Goal: Task Accomplishment & Management: Manage account settings

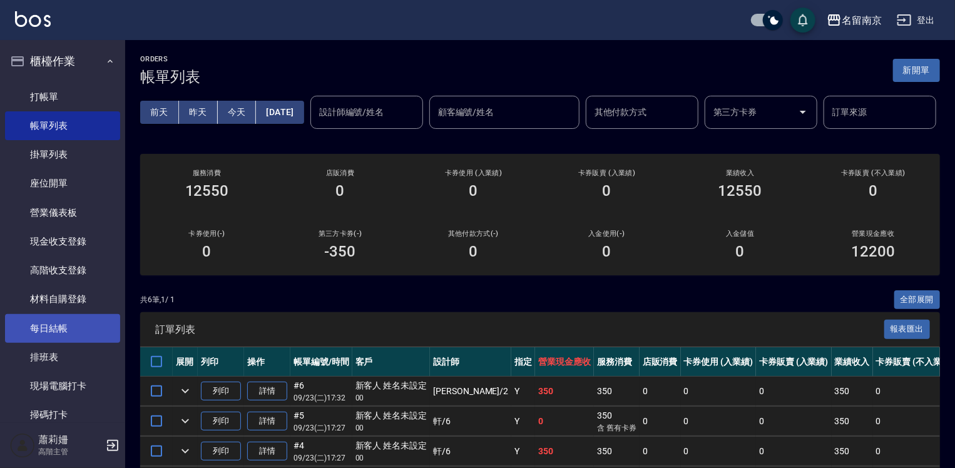
click at [90, 325] on link "每日結帳" at bounding box center [62, 328] width 115 height 29
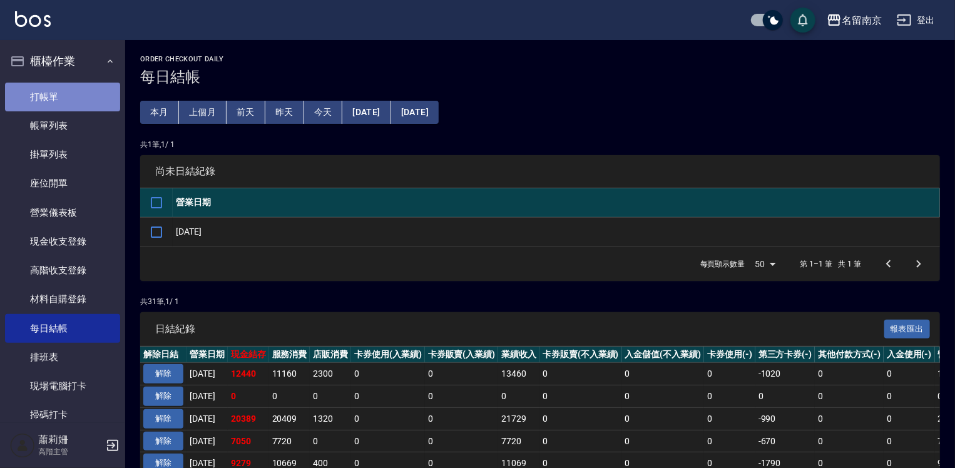
click at [87, 96] on link "打帳單" at bounding box center [62, 97] width 115 height 29
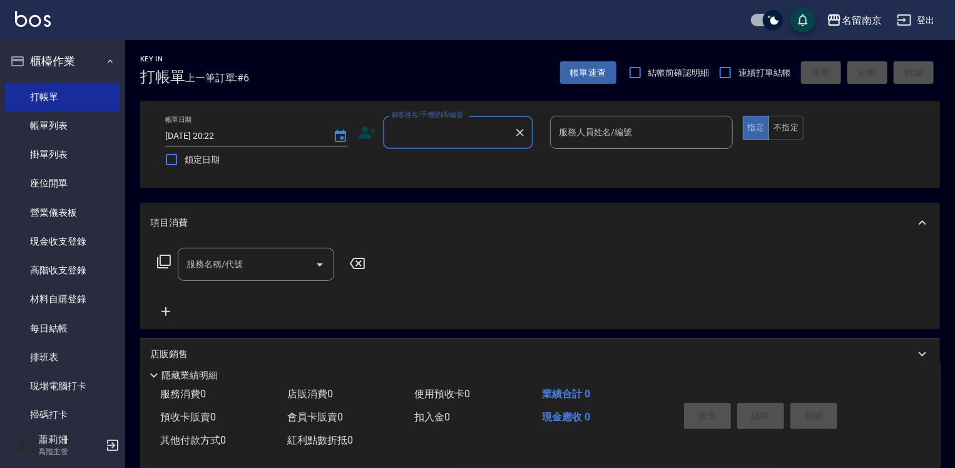
click at [487, 131] on input "顧客姓名/手機號碼/編號" at bounding box center [449, 132] width 120 height 22
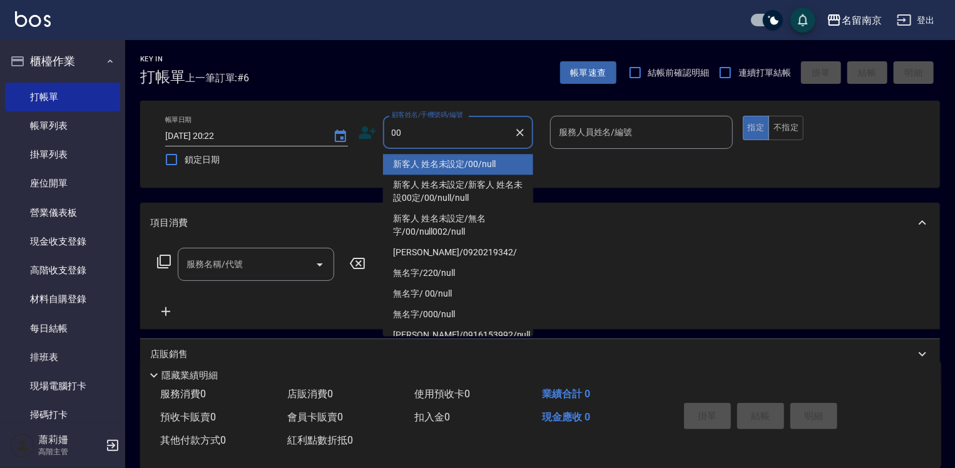
type input "新客人 姓名未設定/00/null"
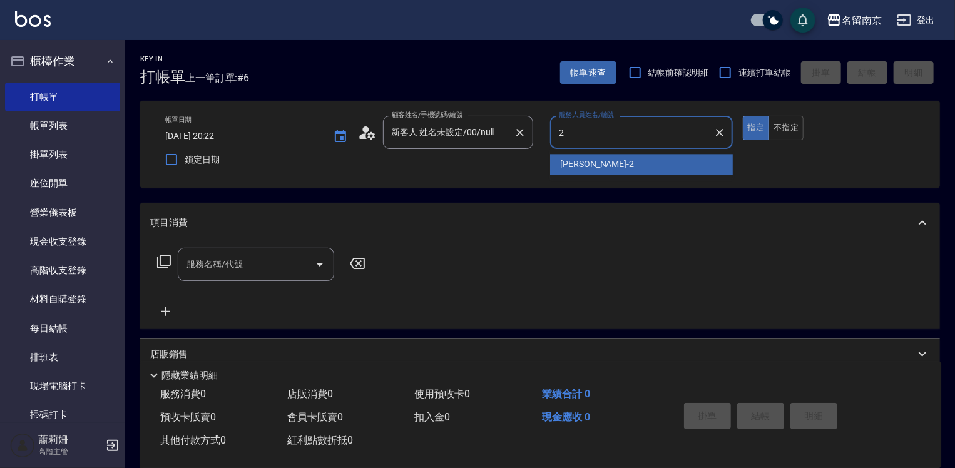
type input "[PERSON_NAME]-2"
type button "true"
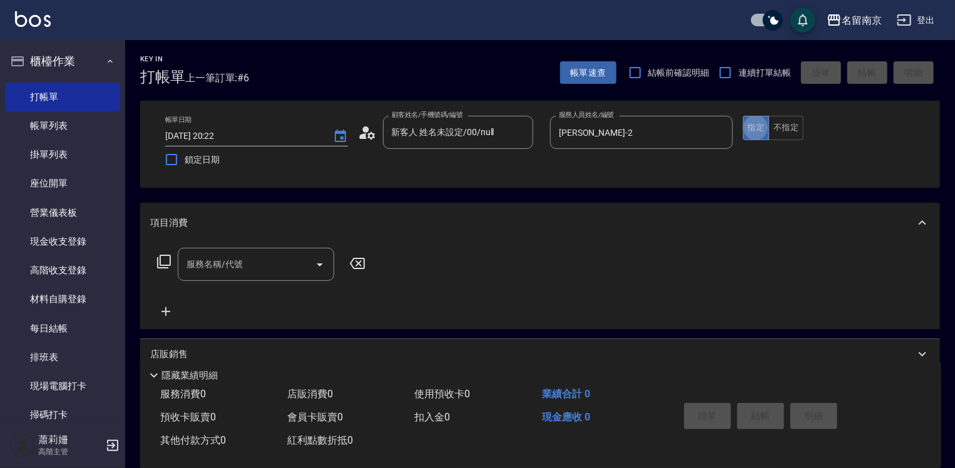
click at [161, 255] on icon at bounding box center [164, 262] width 14 height 14
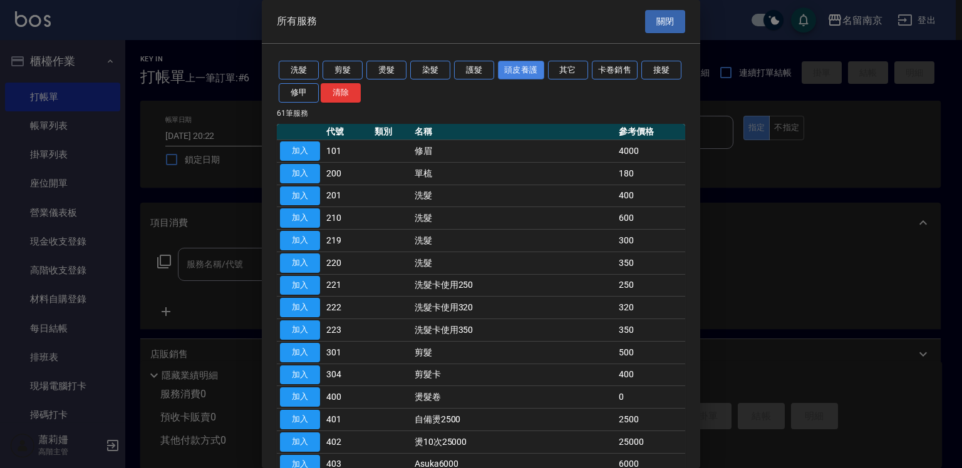
click at [511, 65] on button "頭皮養護" at bounding box center [521, 70] width 46 height 19
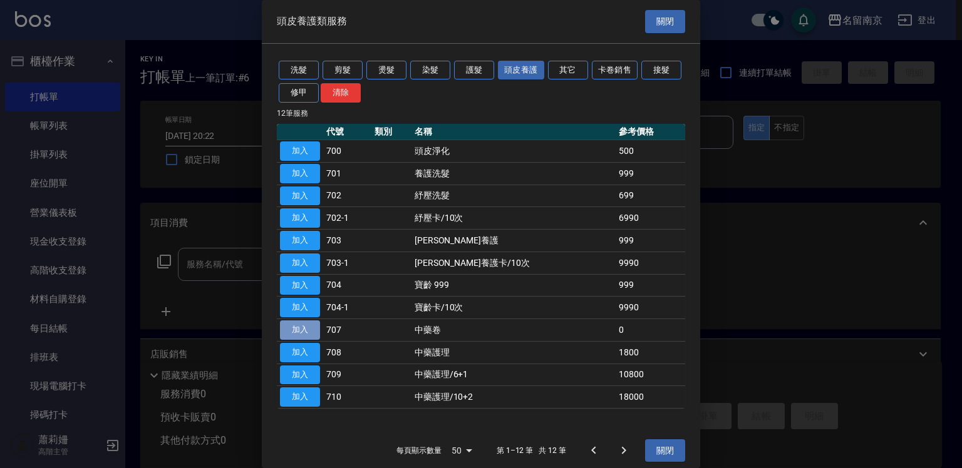
click at [297, 323] on button "加入" at bounding box center [300, 330] width 40 height 19
type input "中藥卷(707)"
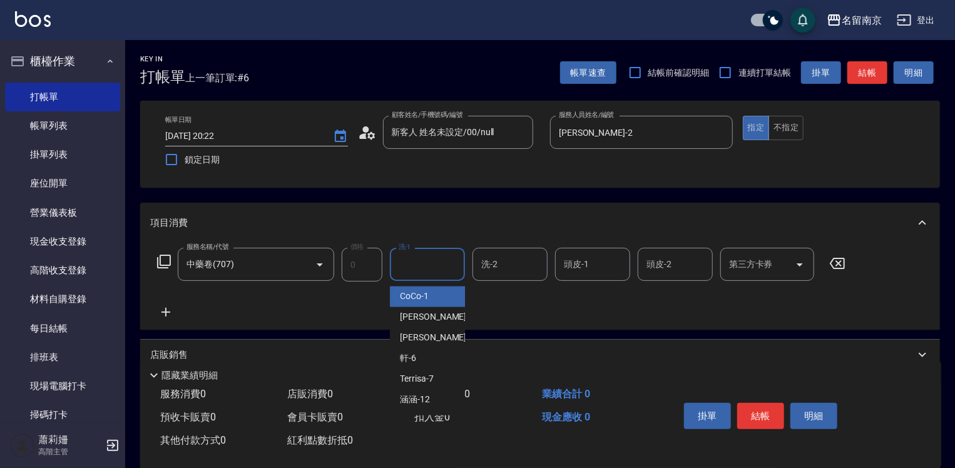
drag, startPoint x: 429, startPoint y: 262, endPoint x: 957, endPoint y: 389, distance: 542.7
click at [471, 265] on form "洗-1 洗-1" at bounding box center [431, 264] width 83 height 33
type input "[PERSON_NAME]-2"
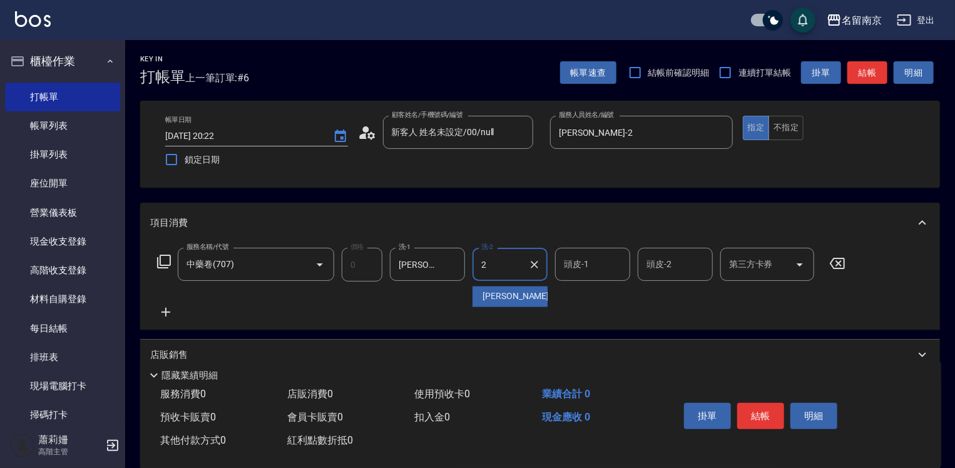
type input "[PERSON_NAME]-2"
click at [528, 264] on button "Clear" at bounding box center [535, 265] width 18 height 18
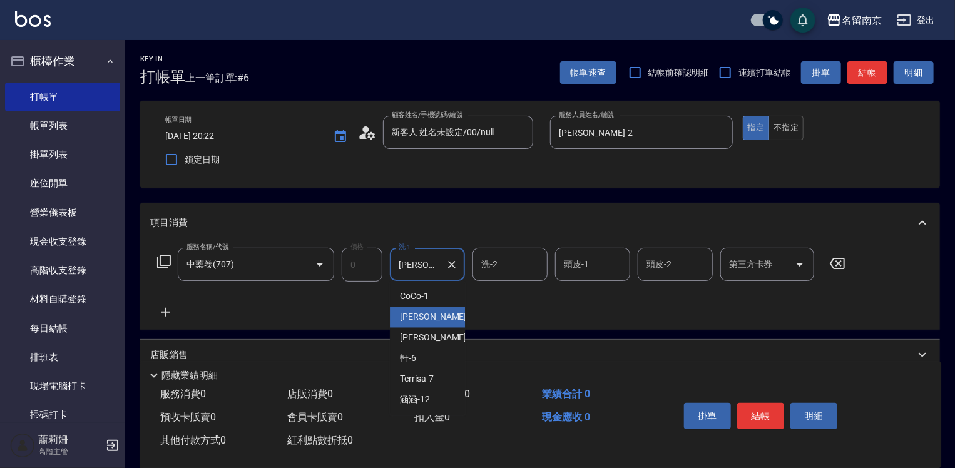
click at [423, 266] on input "[PERSON_NAME]-2" at bounding box center [418, 265] width 45 height 22
click at [456, 265] on icon "Clear" at bounding box center [452, 265] width 13 height 13
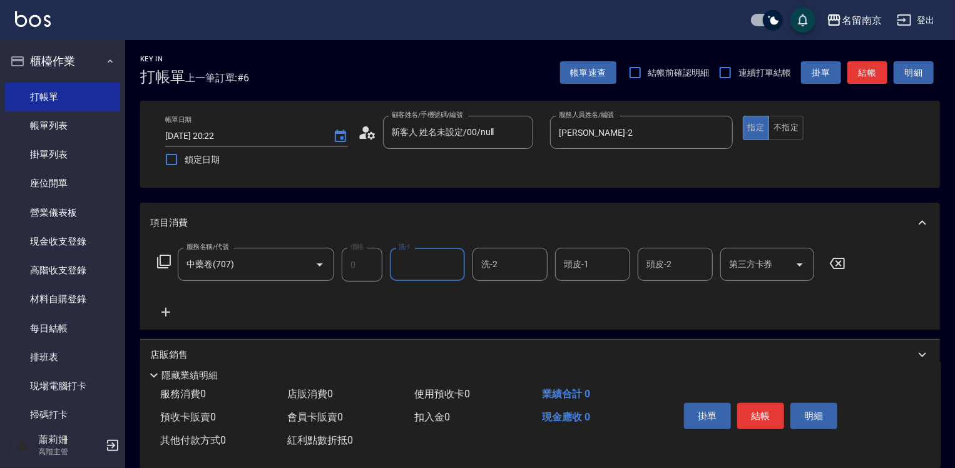
click at [426, 264] on input "洗-1" at bounding box center [428, 265] width 64 height 22
type input "軒-6"
click at [591, 262] on input "頭皮-1" at bounding box center [593, 265] width 64 height 22
type input "[PERSON_NAME]-2"
click at [751, 411] on button "結帳" at bounding box center [760, 416] width 47 height 26
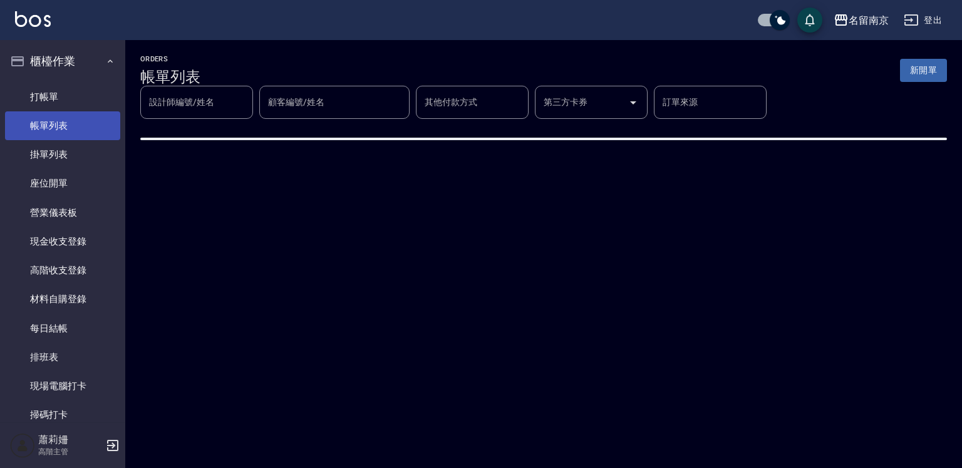
click at [33, 118] on link "帳單列表" at bounding box center [62, 125] width 115 height 29
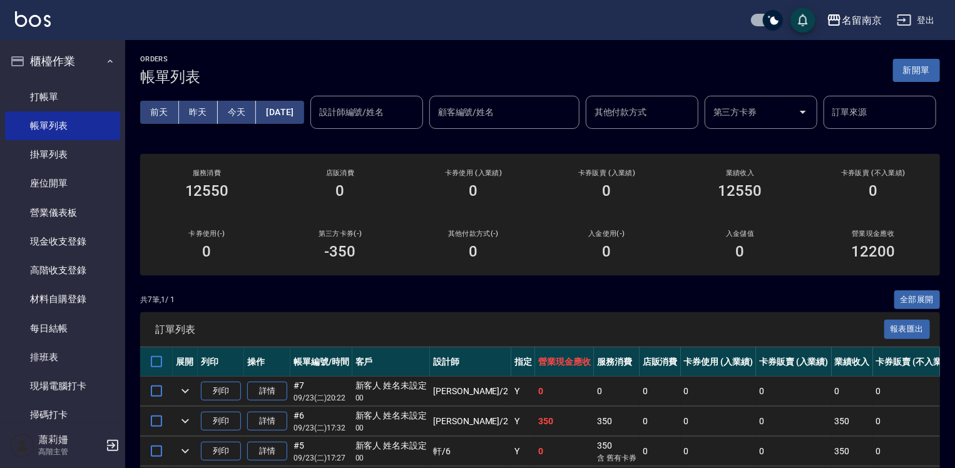
scroll to position [188, 0]
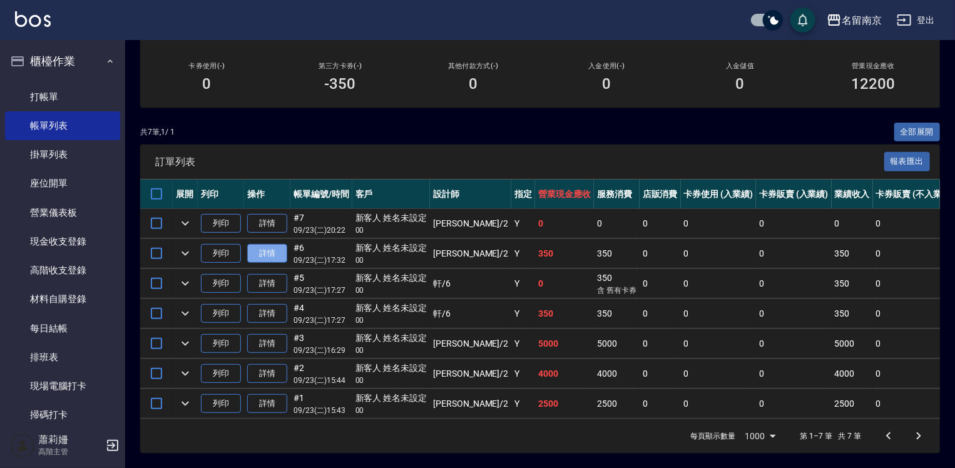
click at [260, 264] on link "詳情" at bounding box center [267, 253] width 40 height 19
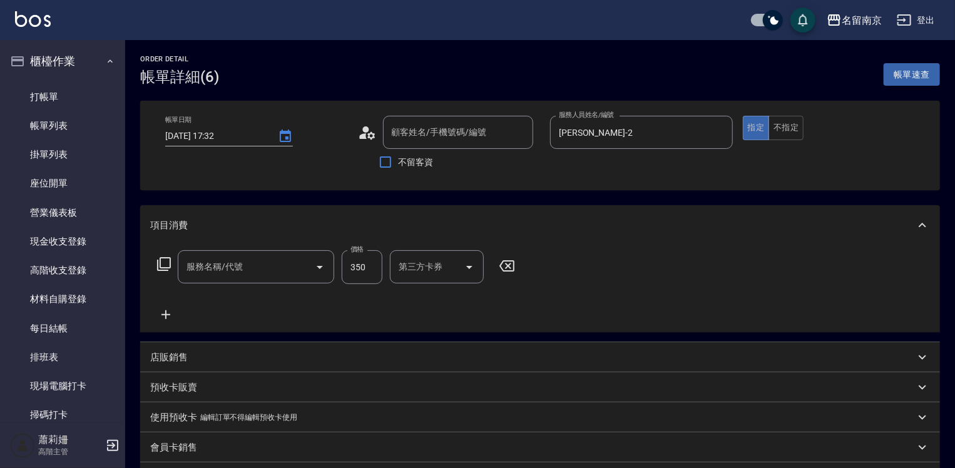
type input "[DATE] 17:32"
type input "[PERSON_NAME]-2"
type input "新客人 姓名未設定/00/null"
type input "洗髮(220)"
click at [453, 265] on icon "Clear" at bounding box center [452, 268] width 8 height 8
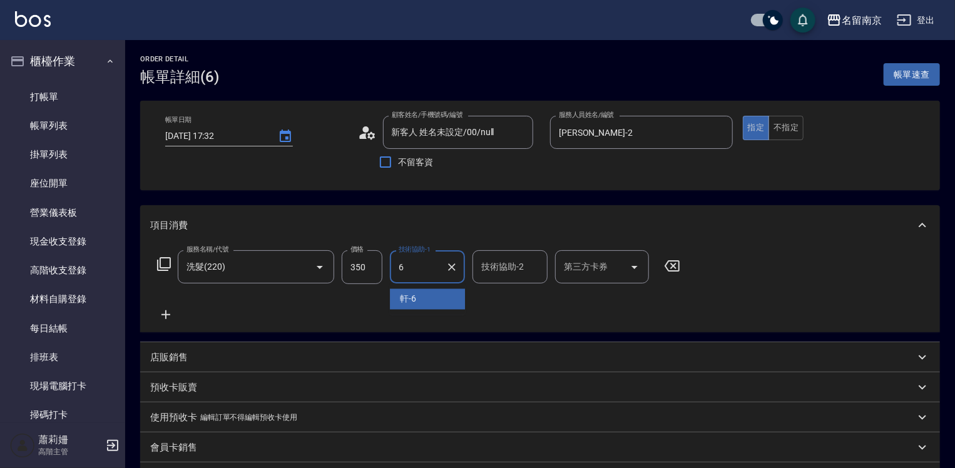
type input "軒-6"
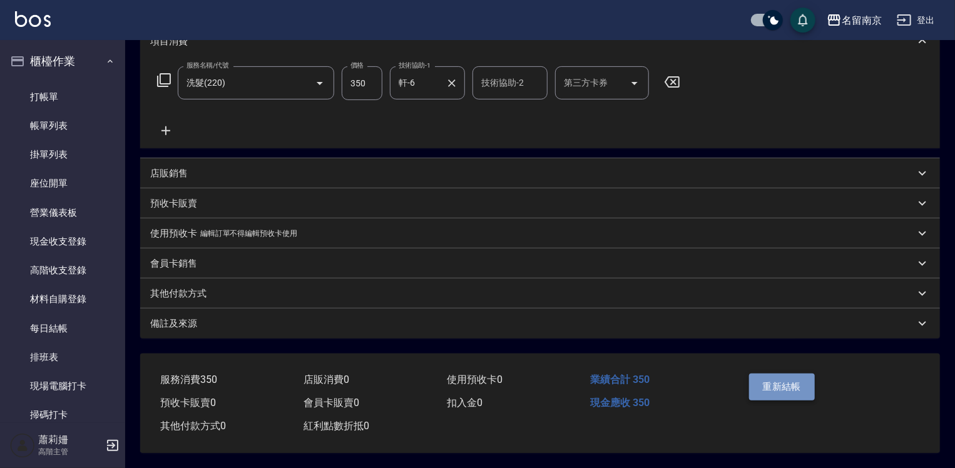
click at [781, 383] on button "重新結帳" at bounding box center [782, 387] width 66 height 26
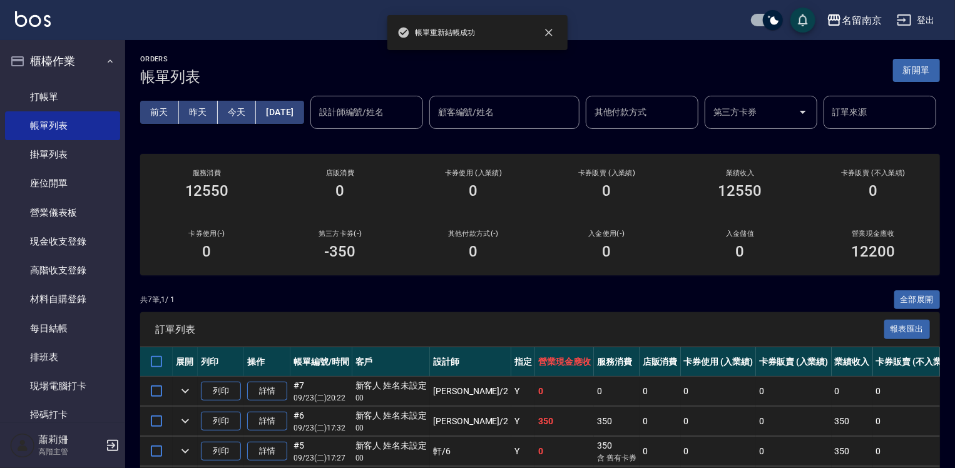
scroll to position [125, 0]
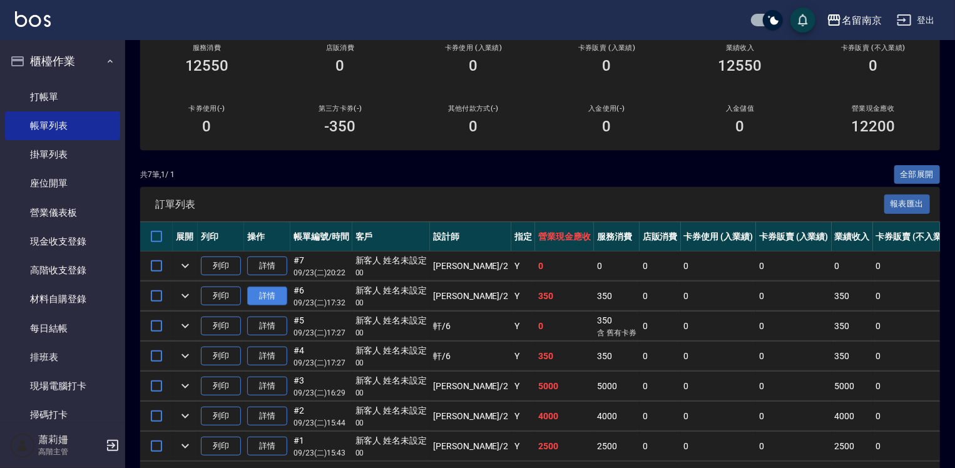
click at [279, 306] on link "詳情" at bounding box center [267, 296] width 40 height 19
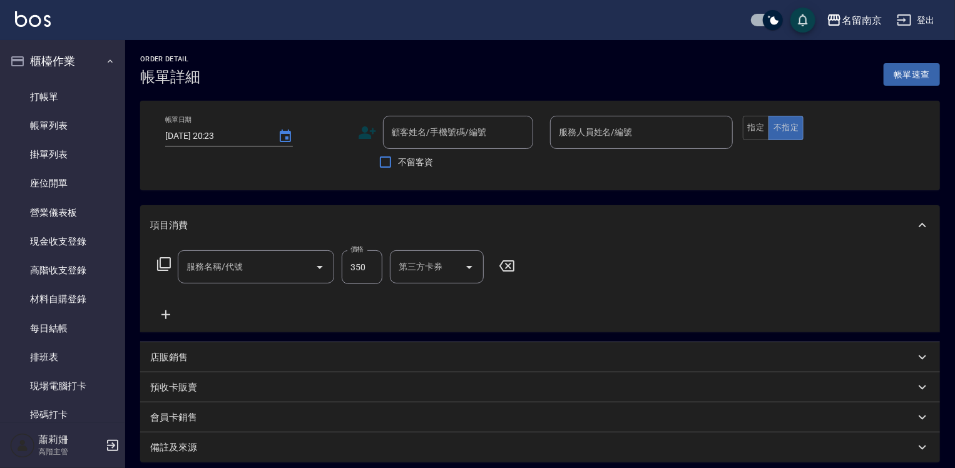
type input "[DATE] 17:32"
type input "[PERSON_NAME]-2"
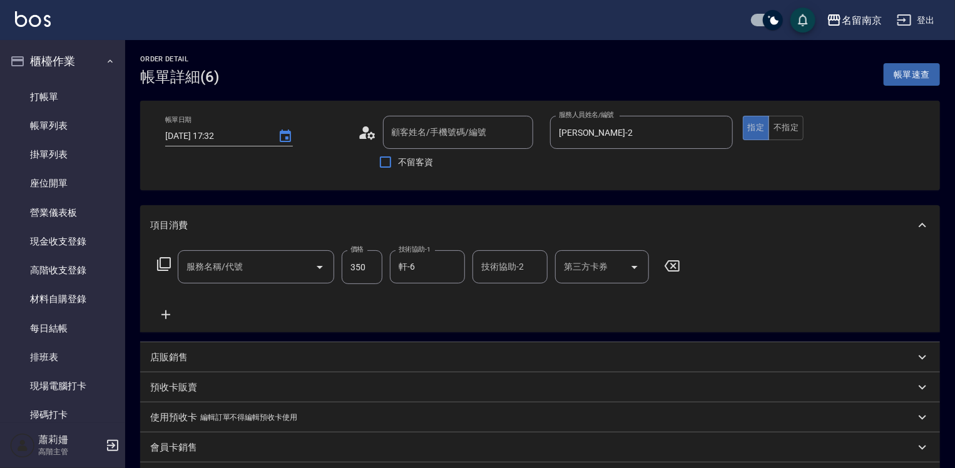
type input "新客人 姓名未設定/00/null"
type input "洗髮(220)"
click at [448, 264] on icon "Clear" at bounding box center [452, 268] width 8 height 8
type input "[PERSON_NAME]-2"
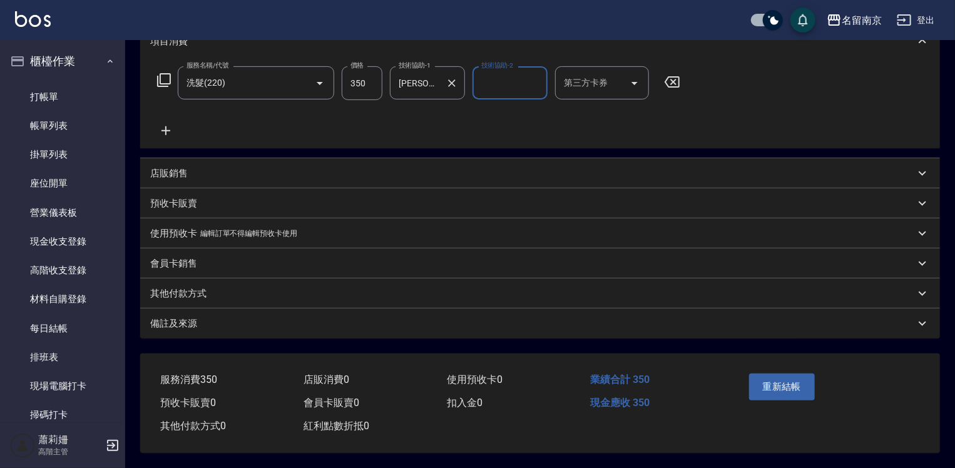
click at [781, 381] on button "重新結帳" at bounding box center [782, 387] width 66 height 26
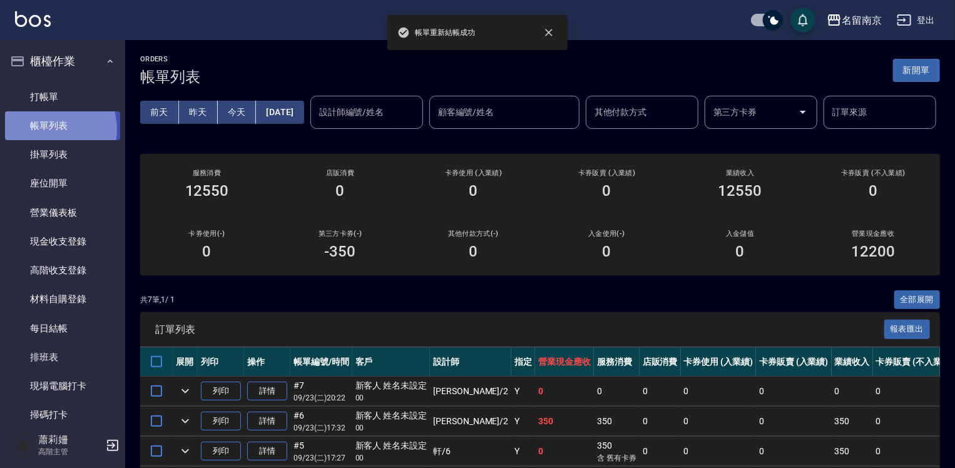
click at [46, 130] on link "帳單列表" at bounding box center [62, 125] width 115 height 29
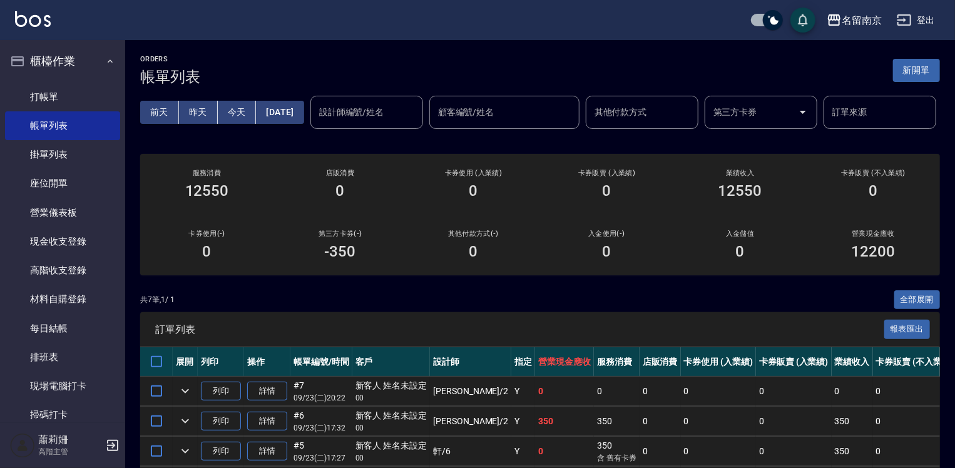
scroll to position [188, 0]
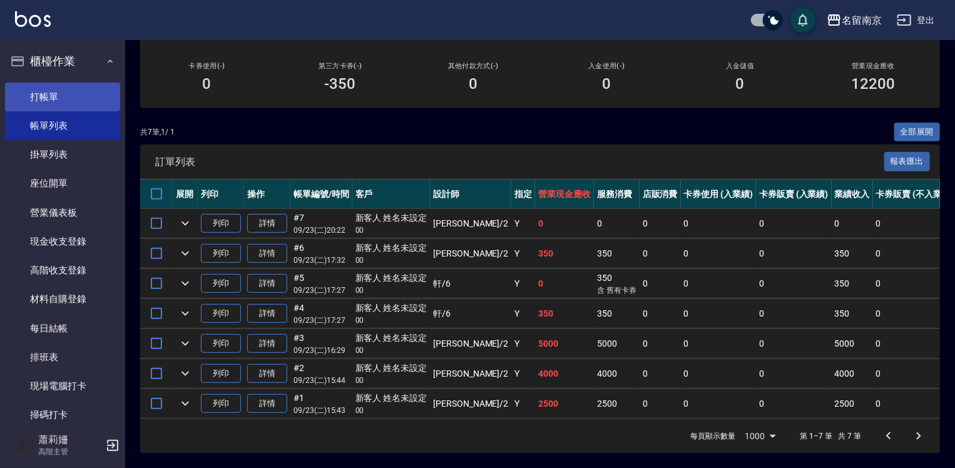
click at [69, 86] on link "打帳單" at bounding box center [62, 97] width 115 height 29
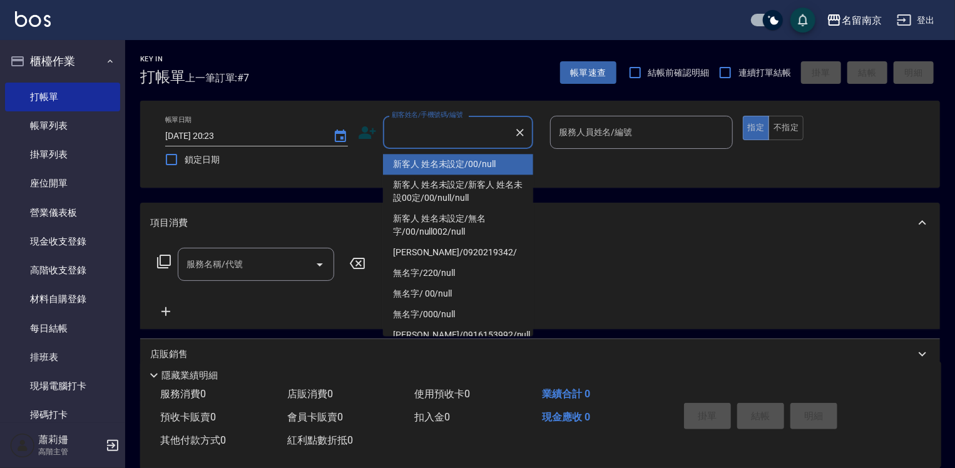
click at [482, 132] on input "顧客姓名/手機號碼/編號" at bounding box center [449, 132] width 120 height 22
type input "新客人 姓名未設定/00/null"
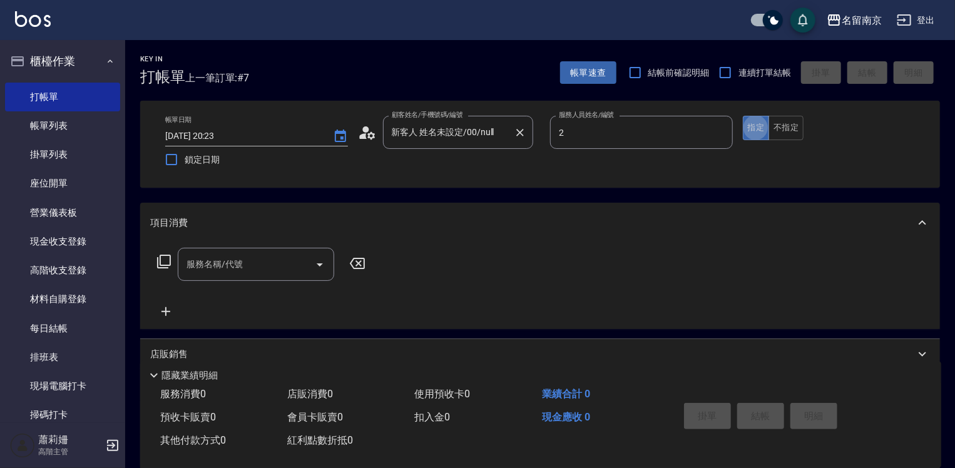
type input "[PERSON_NAME]-2"
type button "true"
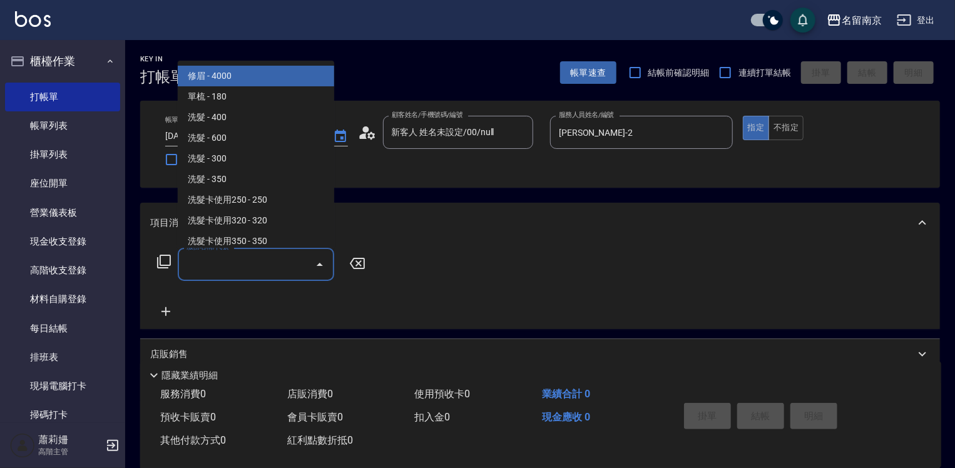
click at [250, 274] on input "服務名稱/代號" at bounding box center [246, 265] width 126 height 22
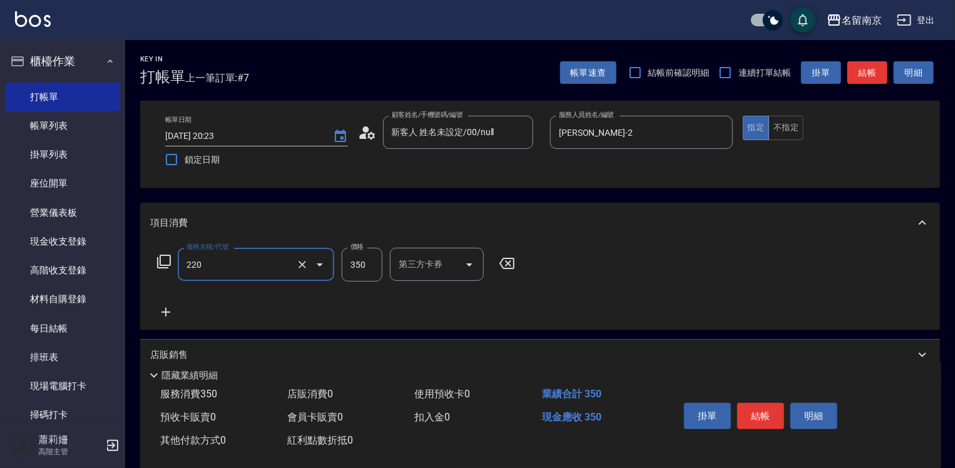
type input "洗髮(220)"
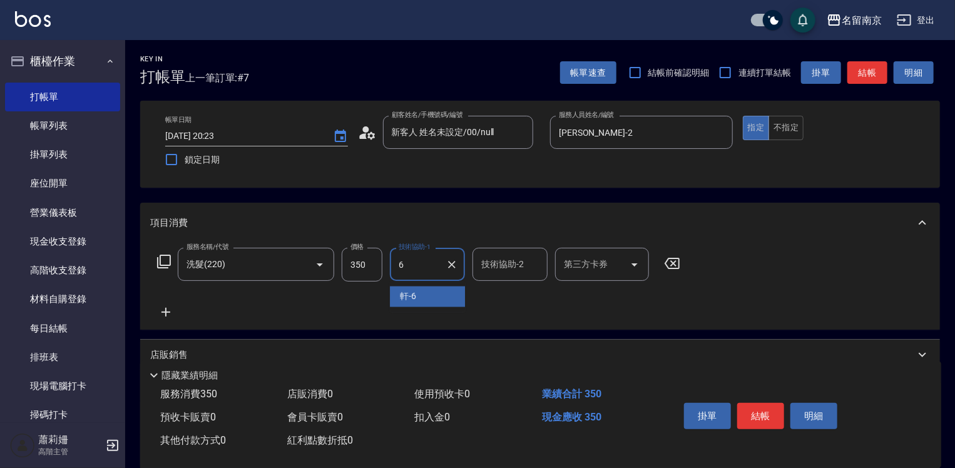
type input "軒-6"
click at [755, 413] on button "結帳" at bounding box center [760, 416] width 47 height 26
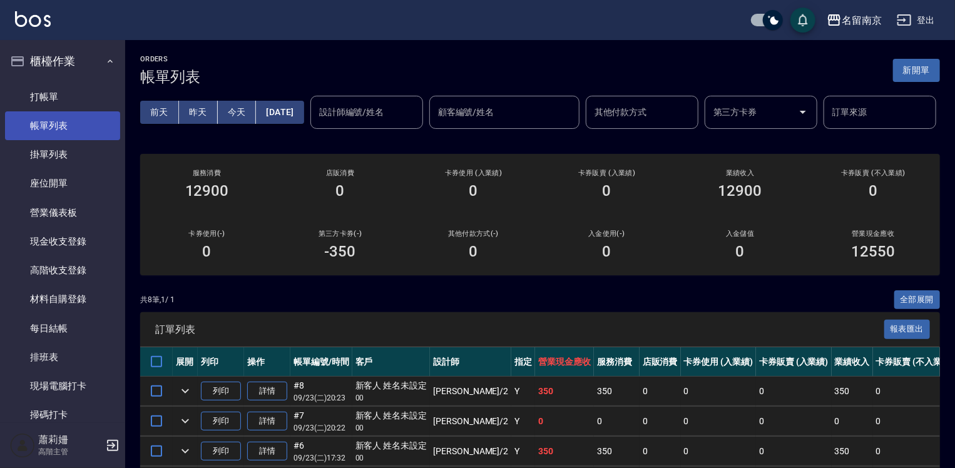
click at [73, 126] on link "帳單列表" at bounding box center [62, 125] width 115 height 29
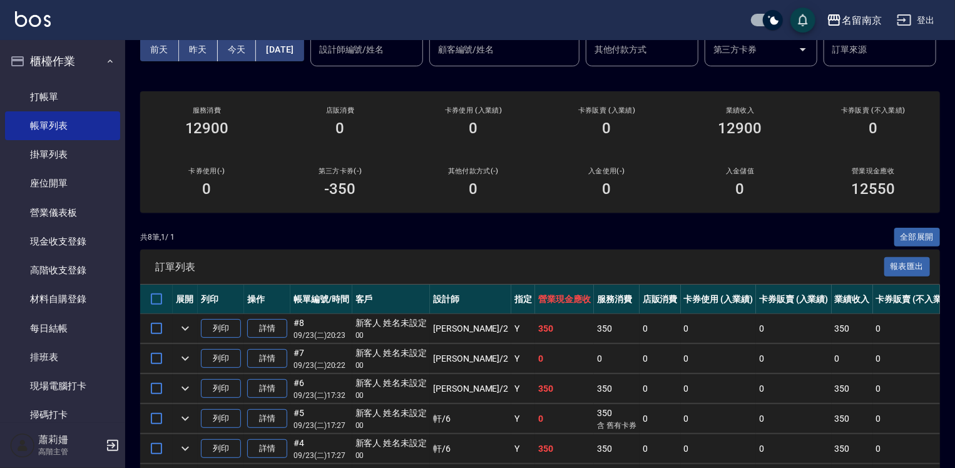
scroll to position [245, 0]
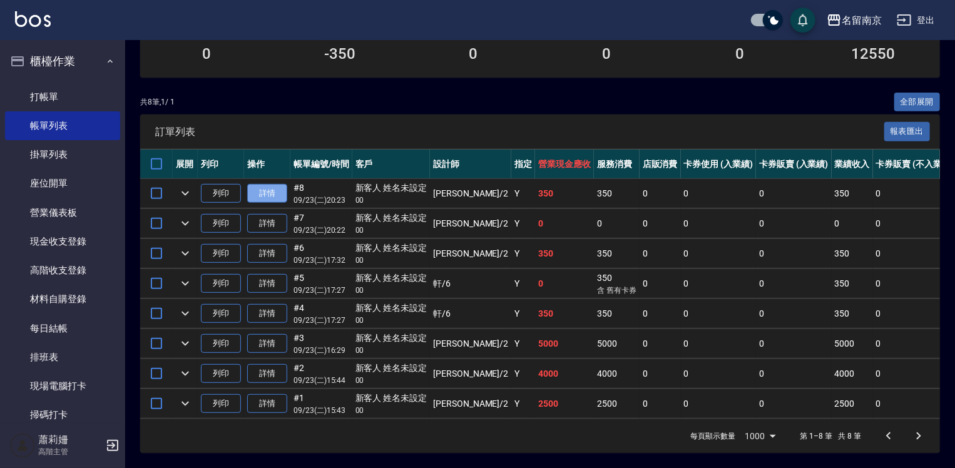
click at [275, 186] on link "詳情" at bounding box center [267, 193] width 40 height 19
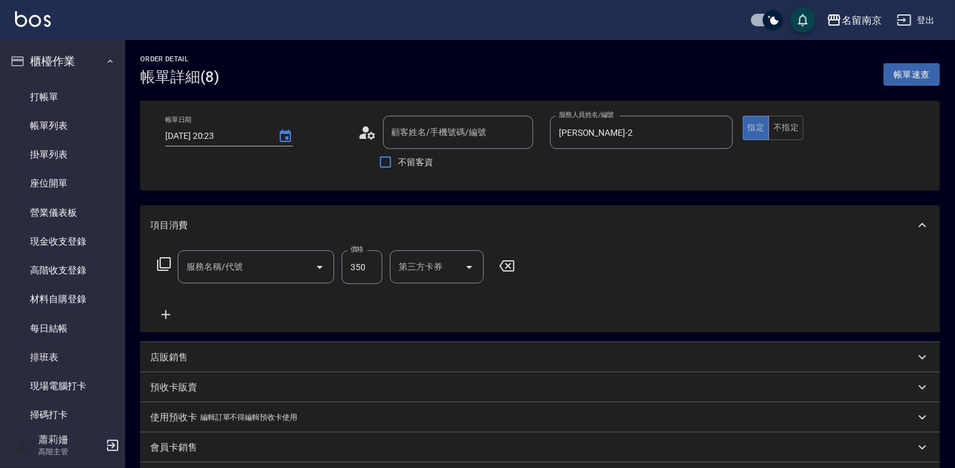
type input "[DATE] 20:23"
type input "[PERSON_NAME]-2"
type input "洗髮(220)"
type input "新客人 姓名未設定/00/null"
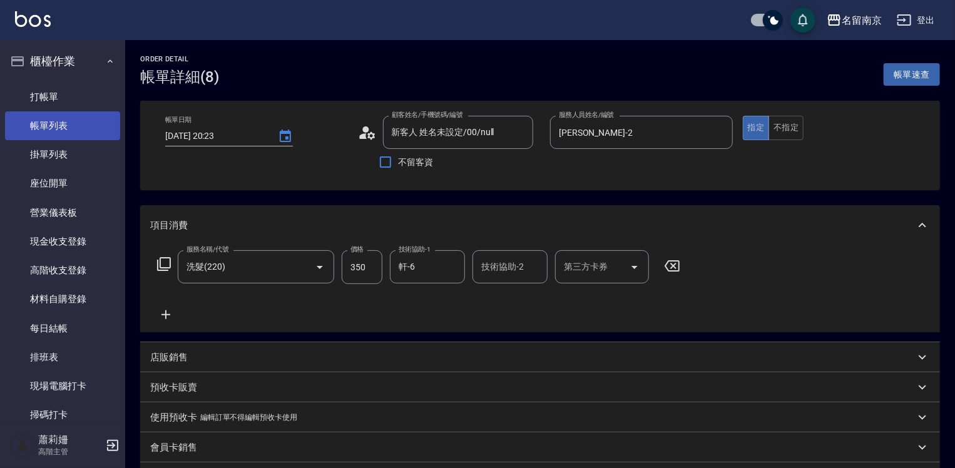
click at [87, 117] on link "帳單列表" at bounding box center [62, 125] width 115 height 29
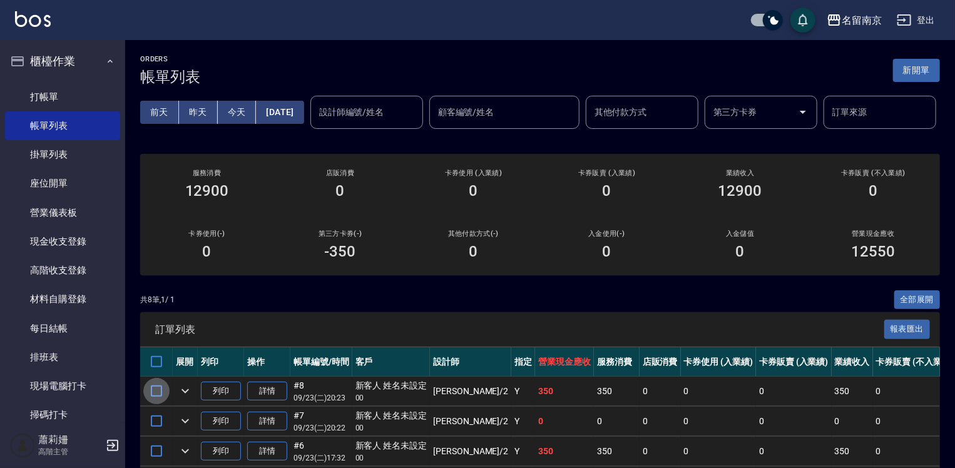
click at [156, 404] on input "checkbox" at bounding box center [156, 391] width 26 height 26
checkbox input "true"
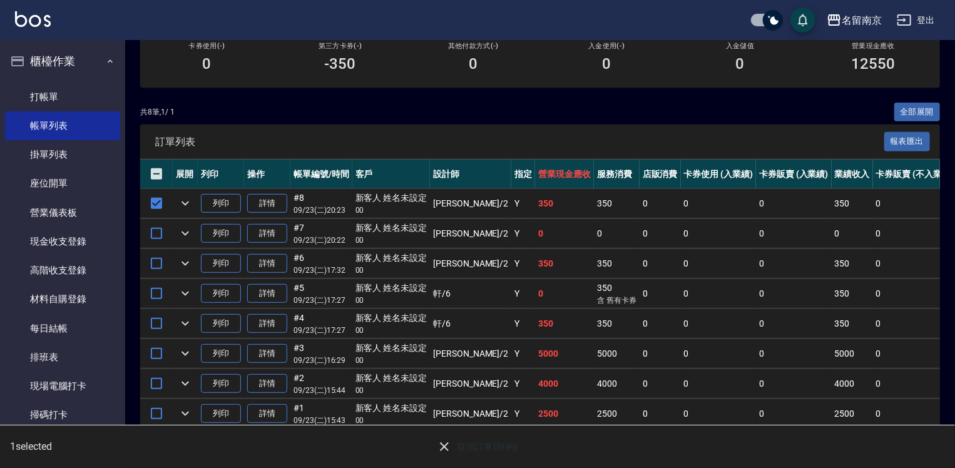
scroll to position [245, 0]
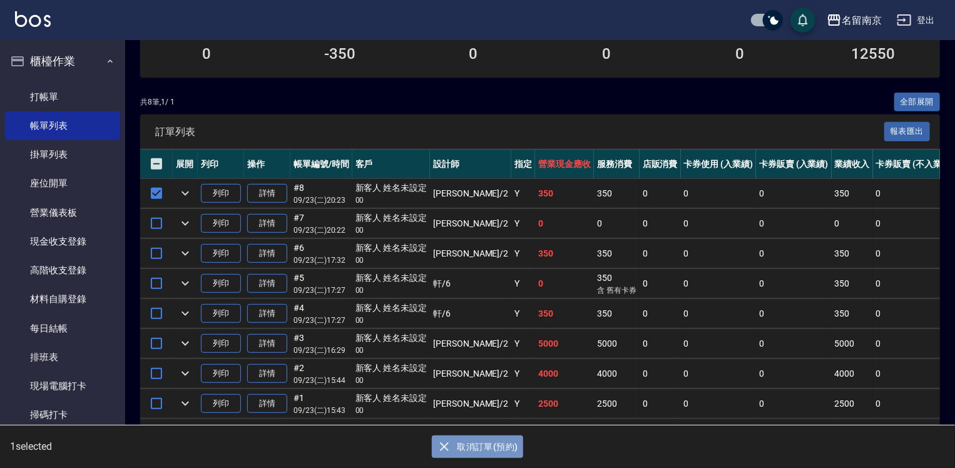
click at [473, 449] on button "取消訂單(預約)" at bounding box center [477, 447] width 91 height 23
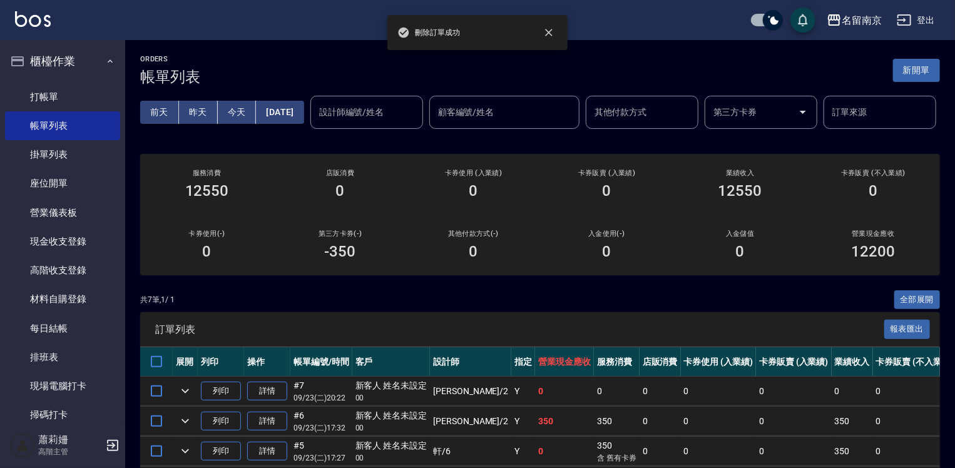
scroll to position [125, 0]
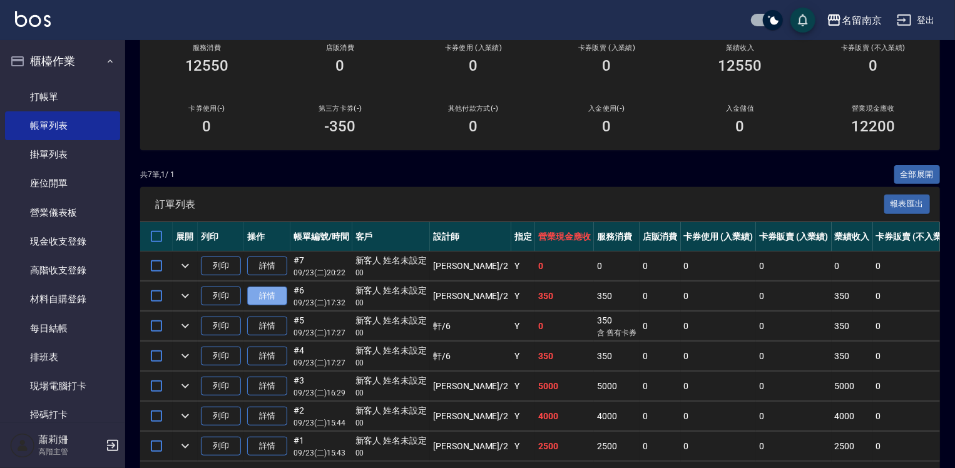
click at [280, 306] on link "詳情" at bounding box center [267, 296] width 40 height 19
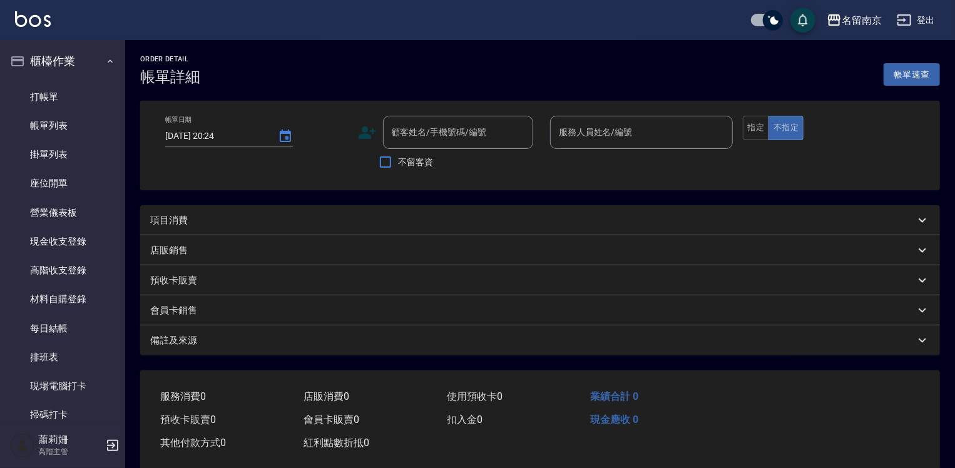
type input "[DATE] 17:32"
type input "[PERSON_NAME]-2"
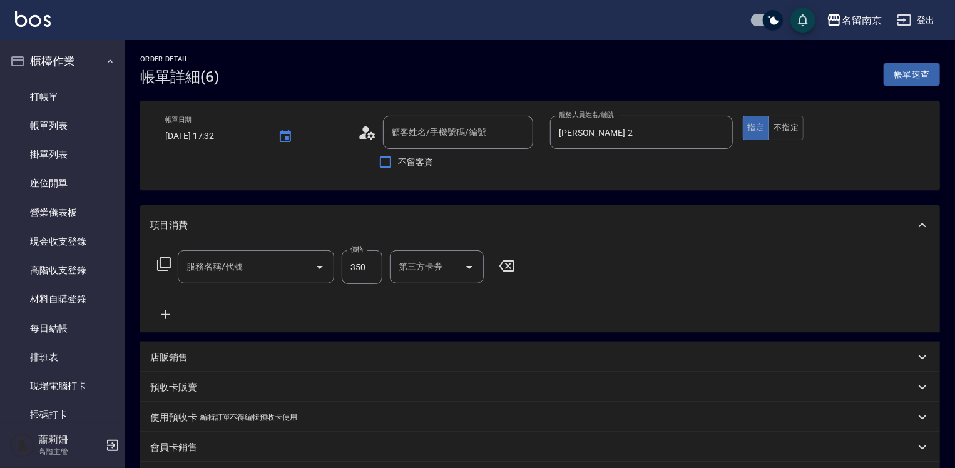
type input "新客人 姓名未設定/00/null"
type input "洗髮(220)"
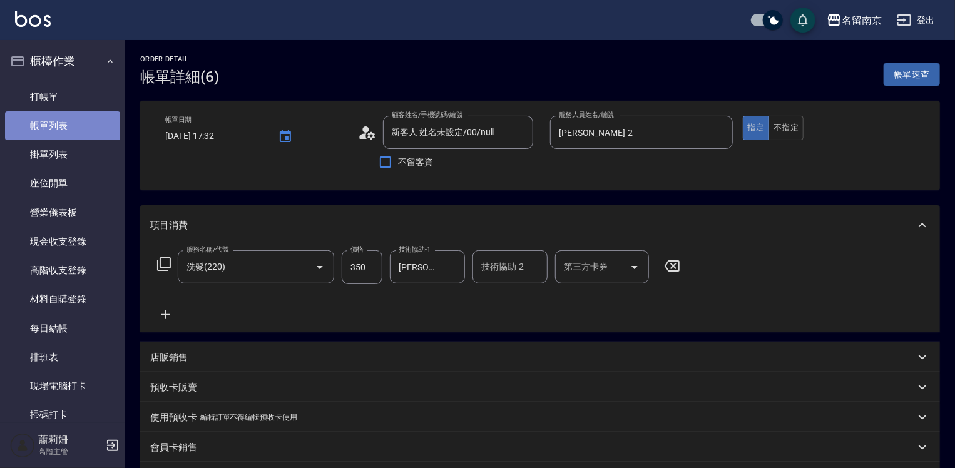
click at [92, 121] on link "帳單列表" at bounding box center [62, 125] width 115 height 29
click at [84, 93] on link "打帳單" at bounding box center [62, 97] width 115 height 29
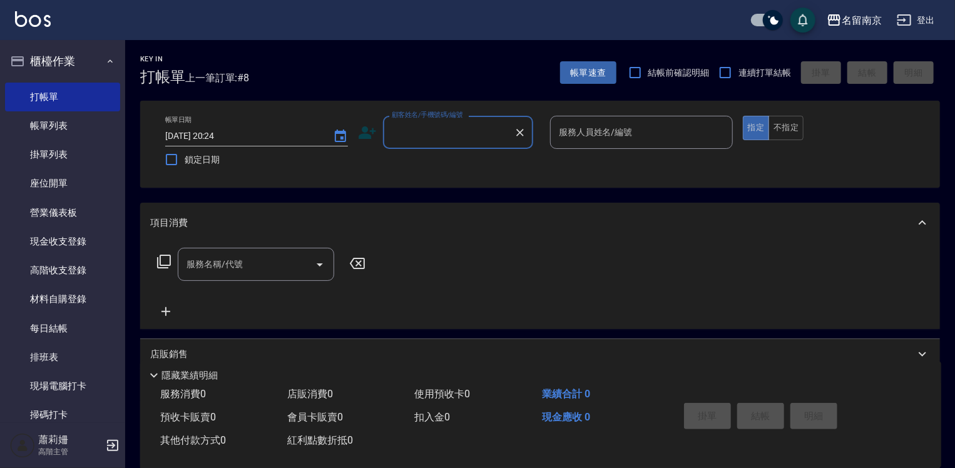
click at [478, 125] on input "顧客姓名/手機號碼/編號" at bounding box center [449, 132] width 120 height 22
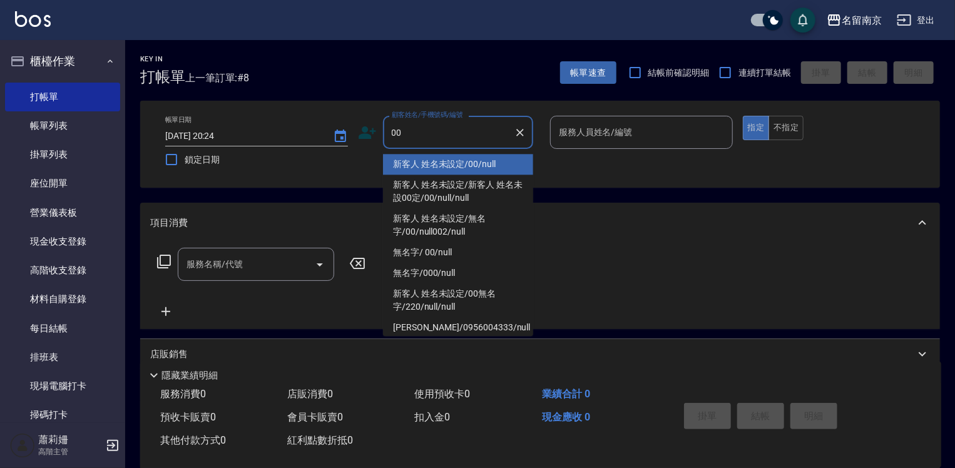
type input "新客人 姓名未設定/00/null"
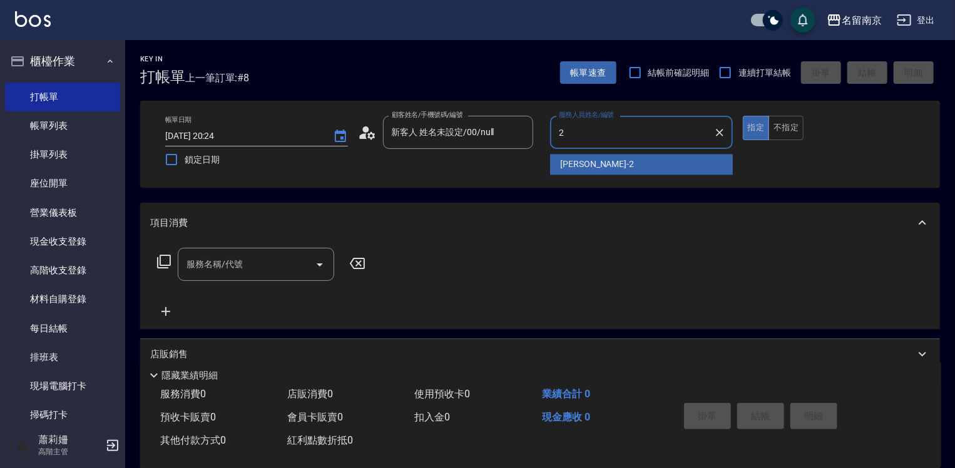
type input "[PERSON_NAME]-2"
type button "true"
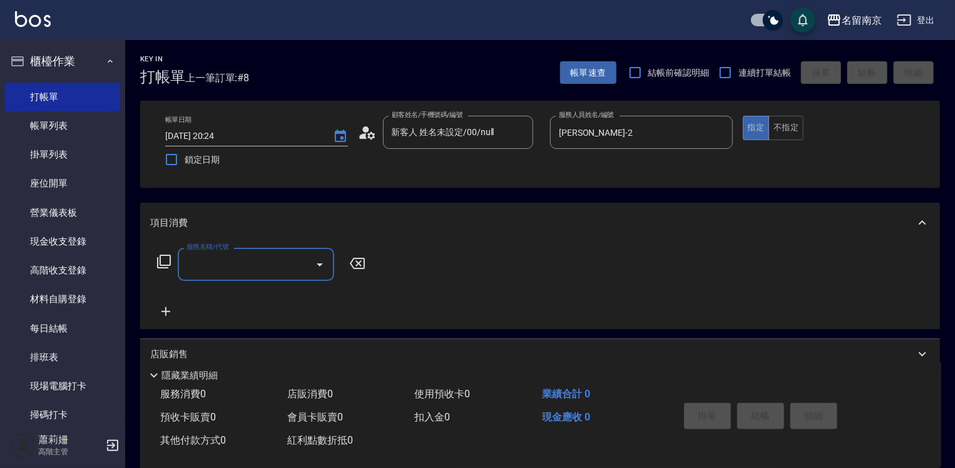
click at [237, 265] on input "服務名稱/代號" at bounding box center [246, 265] width 126 height 22
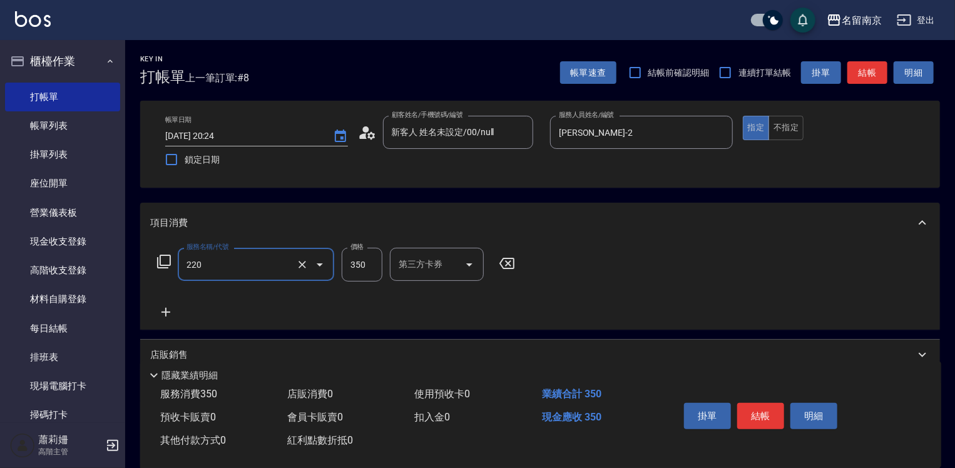
type input "洗髮(220)"
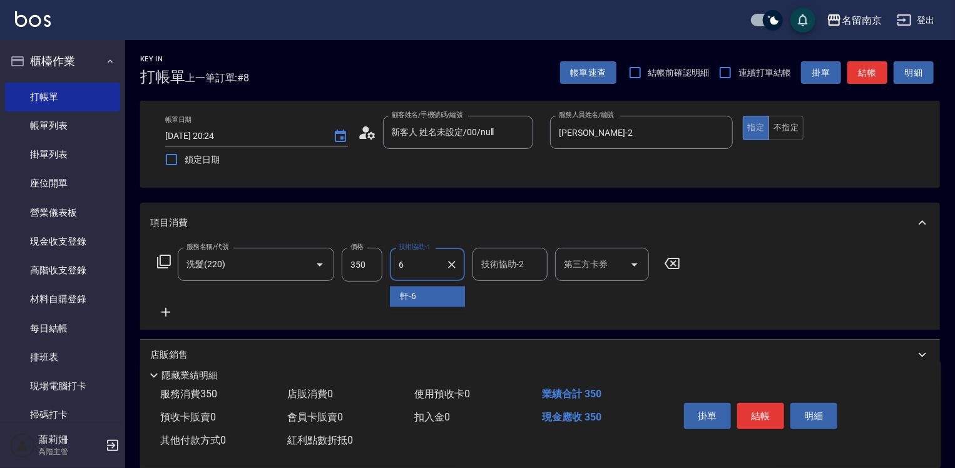
type input "軒-6"
click at [761, 413] on button "結帳" at bounding box center [760, 416] width 47 height 26
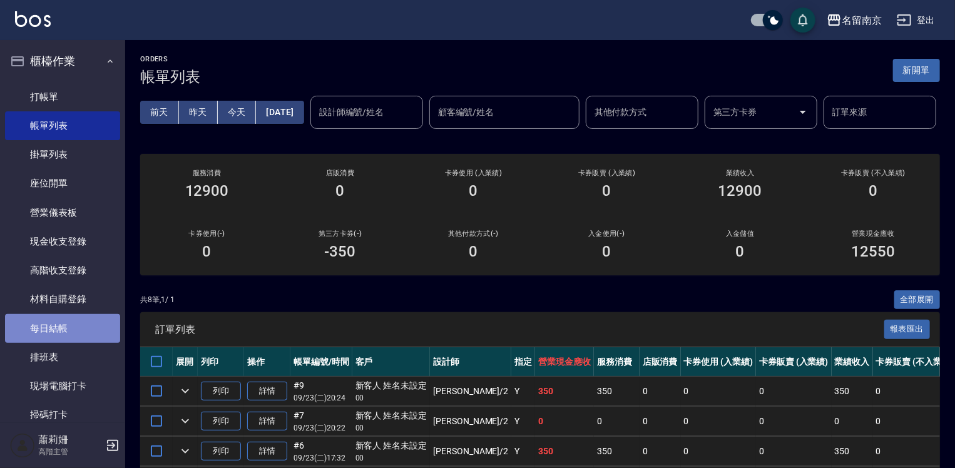
click at [78, 324] on link "每日結帳" at bounding box center [62, 328] width 115 height 29
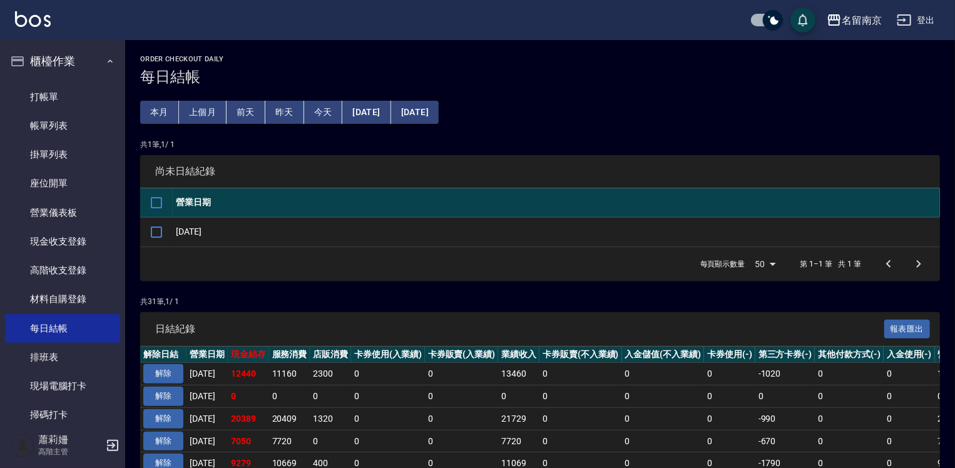
drag, startPoint x: 163, startPoint y: 225, endPoint x: 179, endPoint y: 233, distance: 17.9
click at [163, 225] on input "checkbox" at bounding box center [156, 232] width 26 height 26
checkbox input "true"
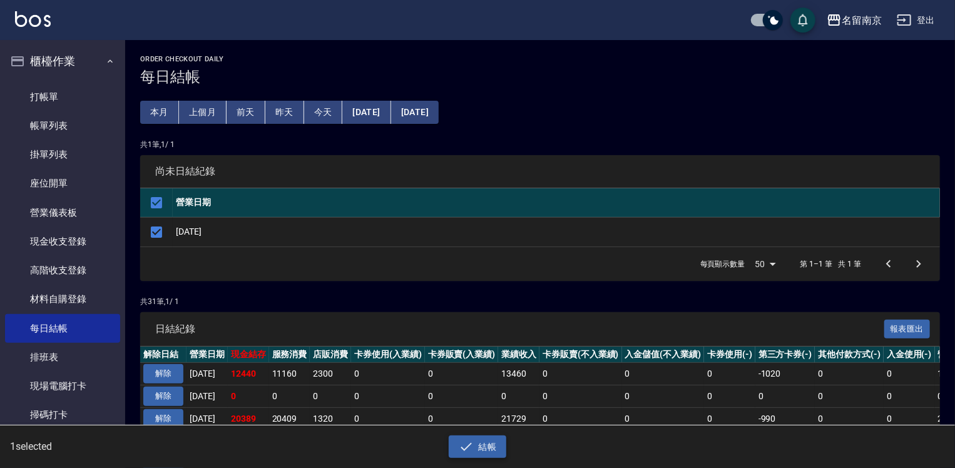
click at [493, 446] on button "結帳" at bounding box center [478, 447] width 58 height 23
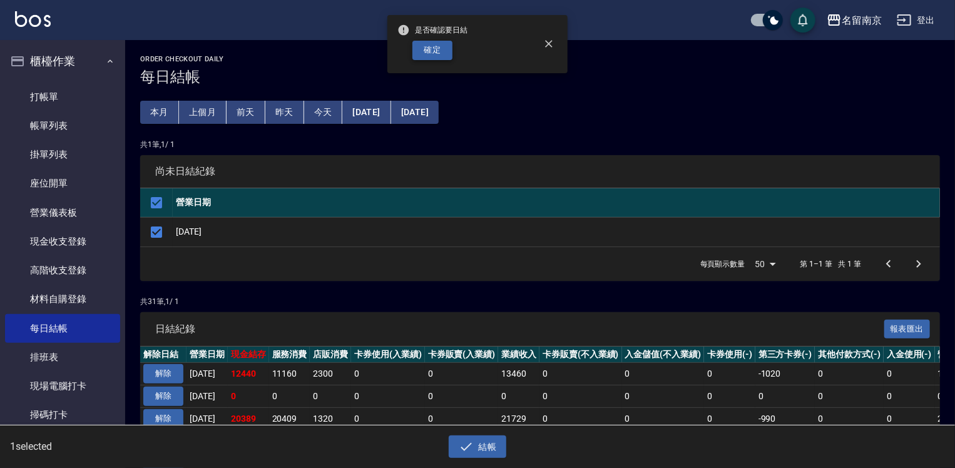
click at [446, 49] on button "確定" at bounding box center [433, 50] width 40 height 19
checkbox input "false"
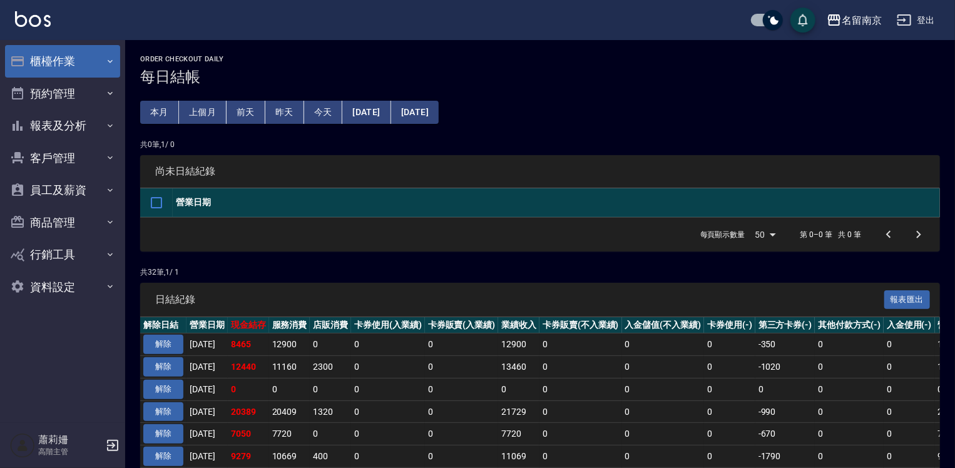
click at [54, 65] on button "櫃檯作業" at bounding box center [62, 61] width 115 height 33
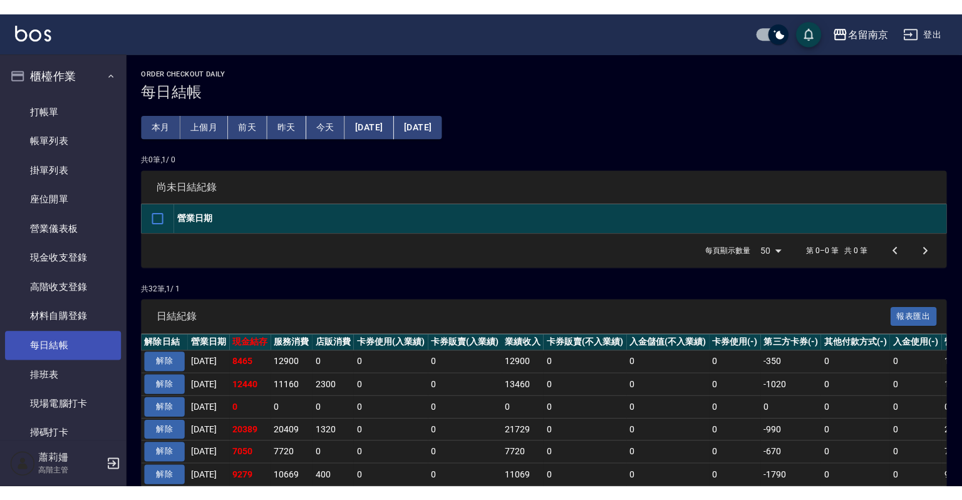
scroll to position [253, 0]
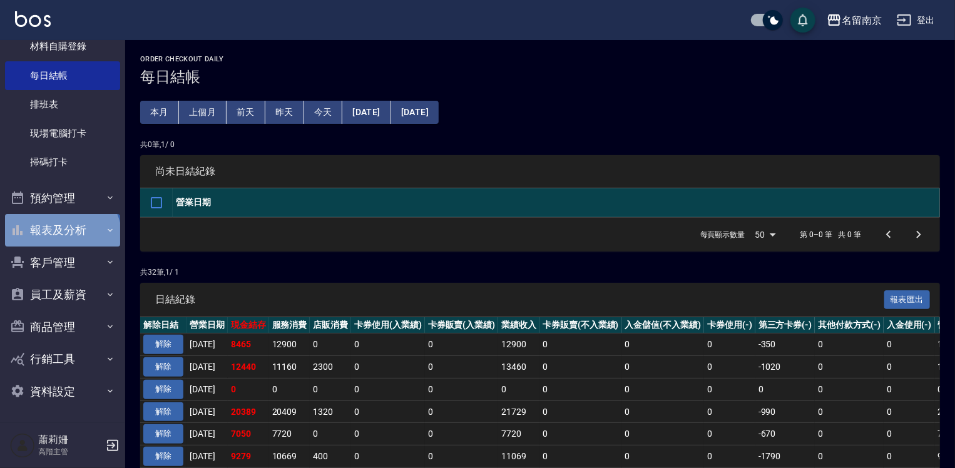
click at [61, 237] on button "報表及分析" at bounding box center [62, 230] width 115 height 33
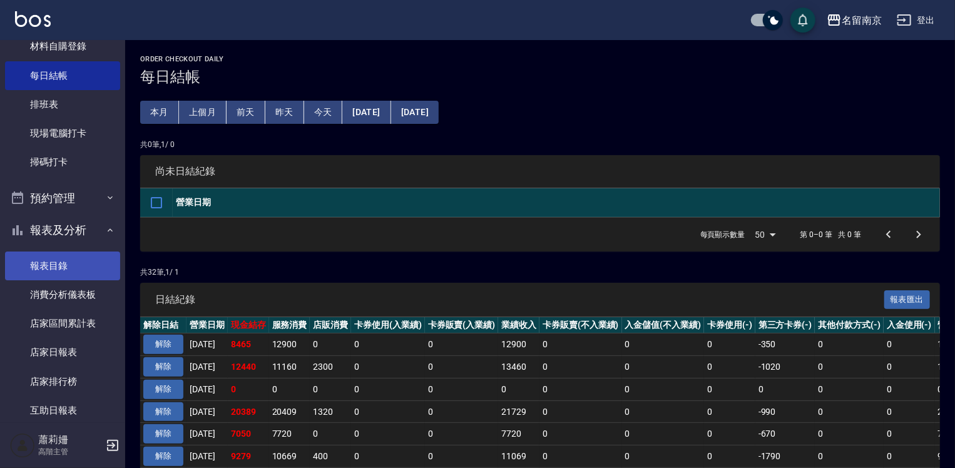
click at [59, 273] on link "報表目錄" at bounding box center [62, 266] width 115 height 29
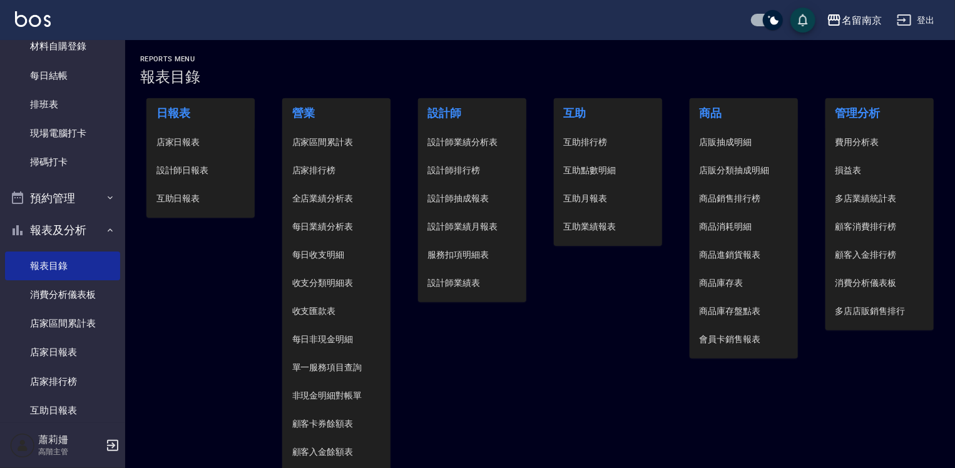
click at [213, 172] on span "設計師日報表" at bounding box center [201, 170] width 89 height 13
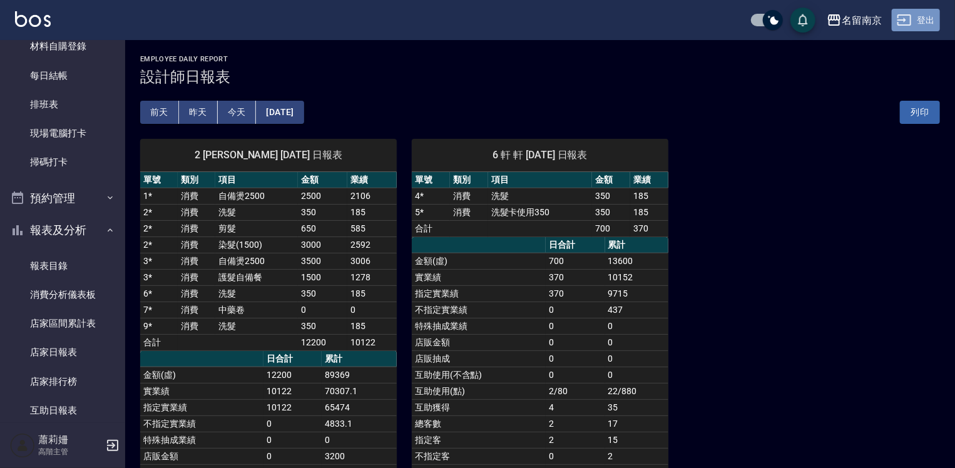
click at [916, 25] on button "登出" at bounding box center [916, 20] width 48 height 23
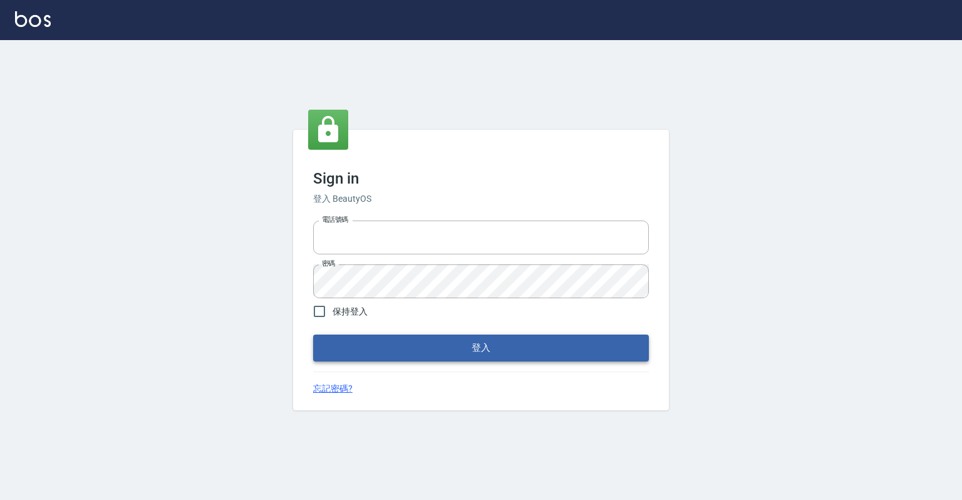
type input "0918176355"
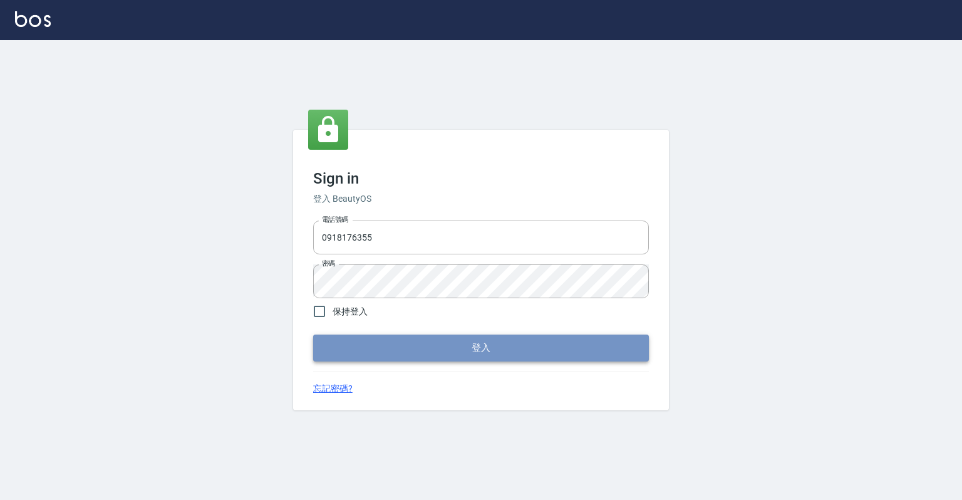
click at [413, 351] on button "登入" at bounding box center [481, 347] width 336 height 26
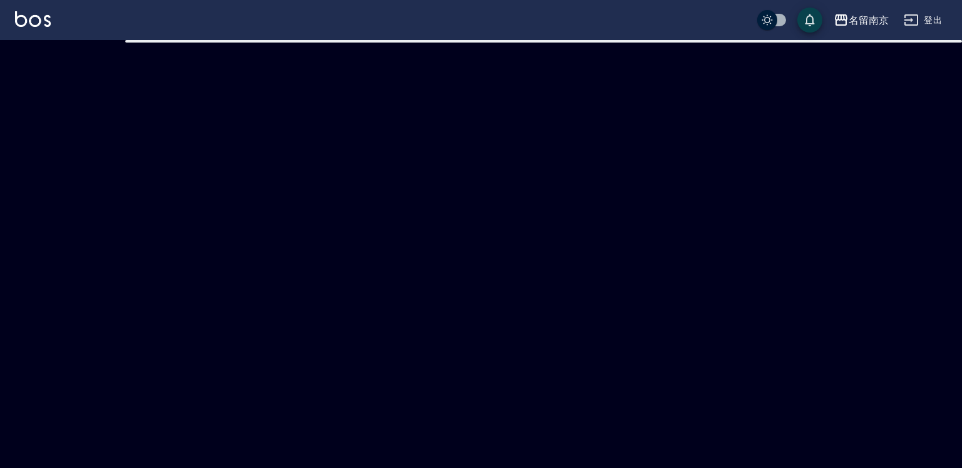
checkbox input "true"
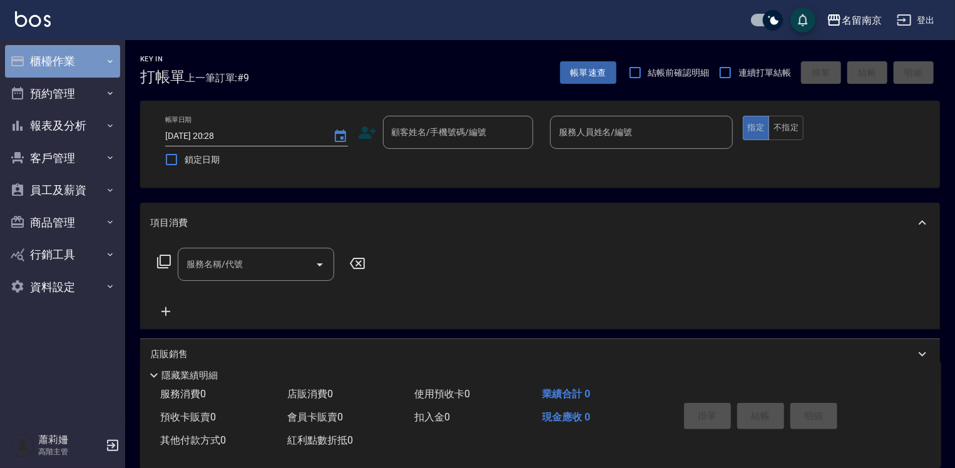
click at [63, 69] on button "櫃檯作業" at bounding box center [62, 61] width 115 height 33
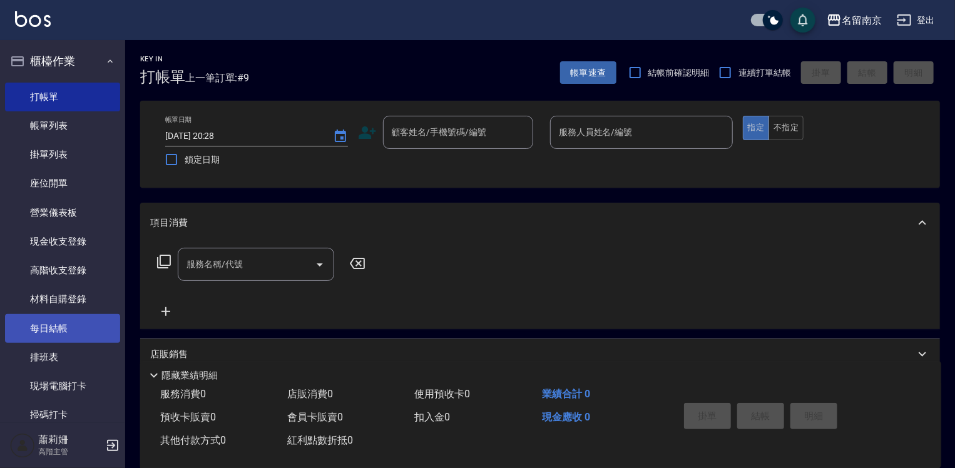
click at [61, 323] on link "每日結帳" at bounding box center [62, 328] width 115 height 29
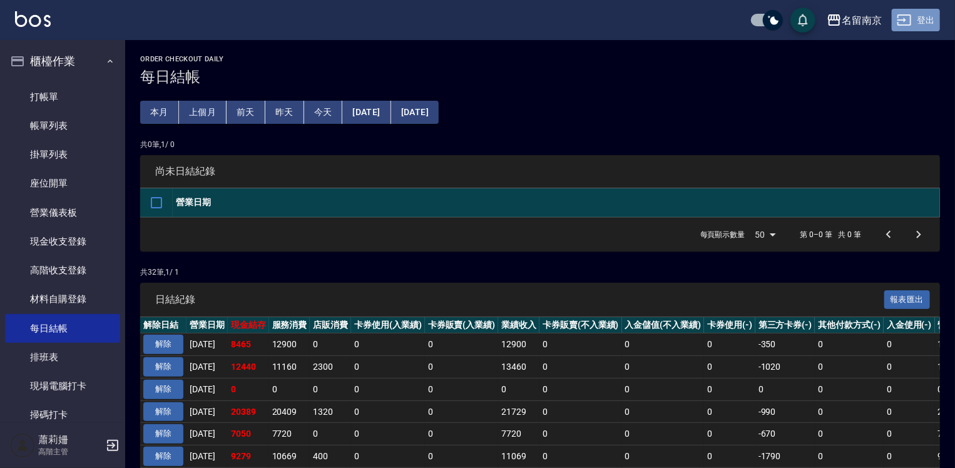
click at [940, 18] on button "登出" at bounding box center [916, 20] width 48 height 23
